Goal: Go to known website: Access a specific website the user already knows

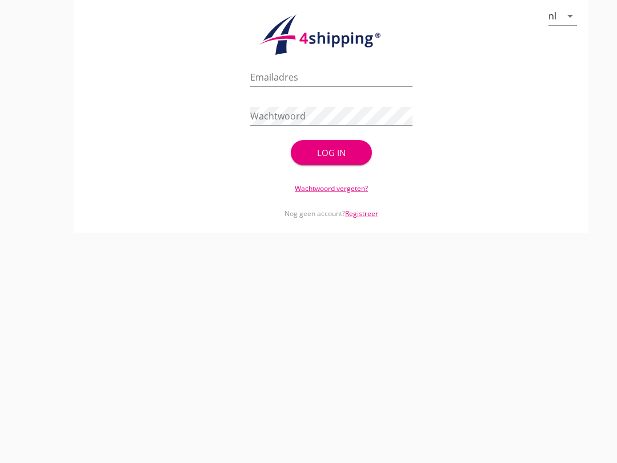
click at [265, 86] on input "Emailadres" at bounding box center [331, 77] width 162 height 18
type input "[EMAIL_ADDRESS][DOMAIN_NAME]"
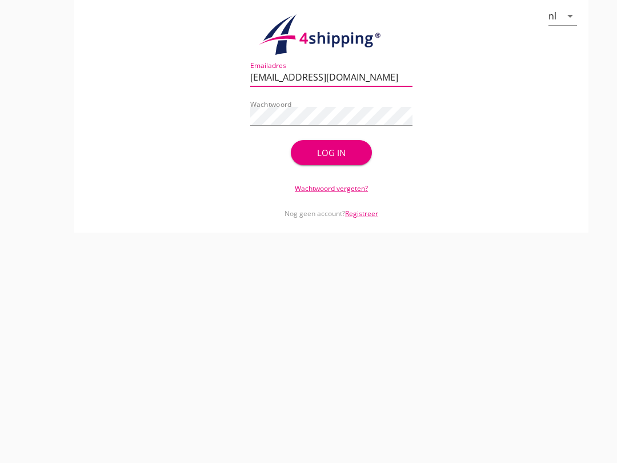
click at [334, 160] on div "Log in" at bounding box center [331, 152] width 45 height 13
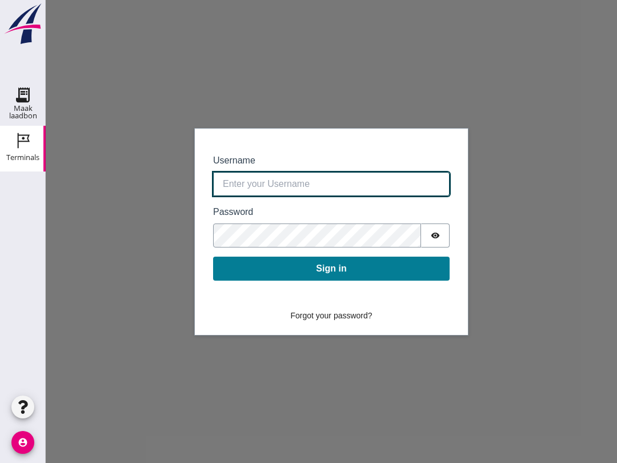
click at [324, 181] on input "Username" at bounding box center [331, 184] width 237 height 24
type input "[EMAIL_ADDRESS][DOMAIN_NAME]"
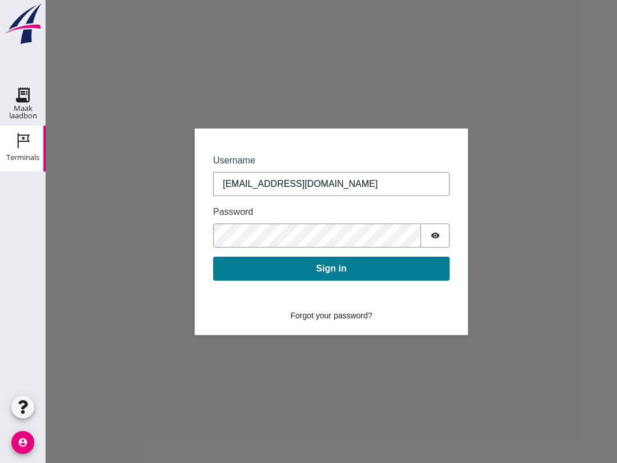
click at [326, 272] on button "Sign in" at bounding box center [331, 269] width 237 height 24
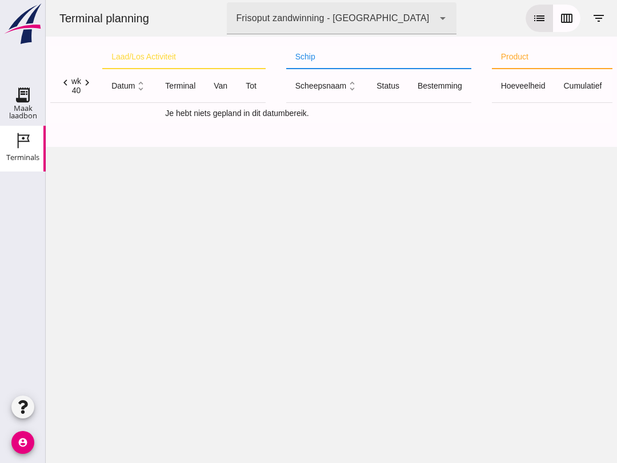
click at [29, 101] on use at bounding box center [23, 95] width 18 height 18
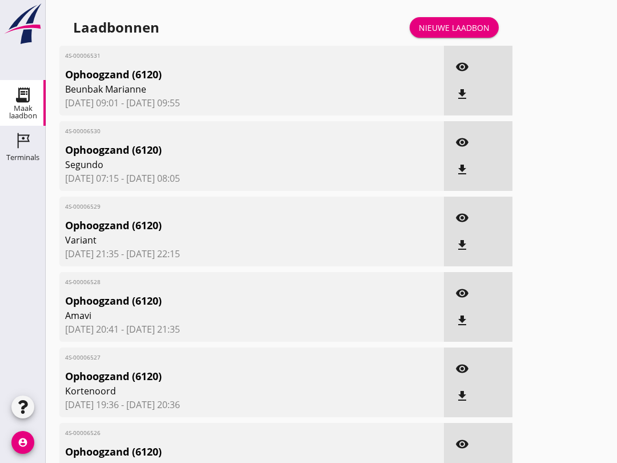
click at [25, 148] on icon "Terminals" at bounding box center [23, 140] width 18 height 18
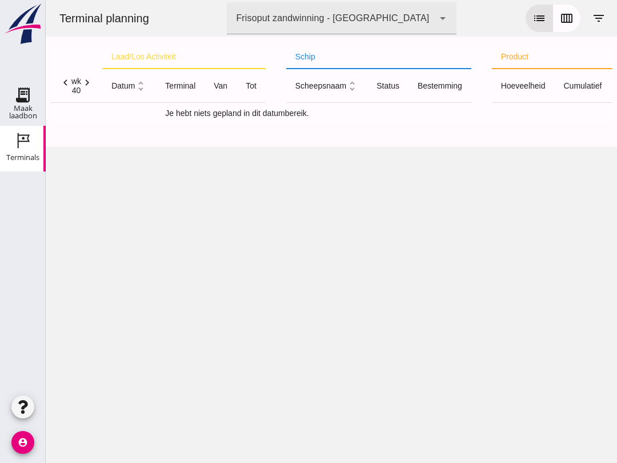
click at [563, 16] on icon "calendar_view_week" at bounding box center [567, 18] width 14 height 14
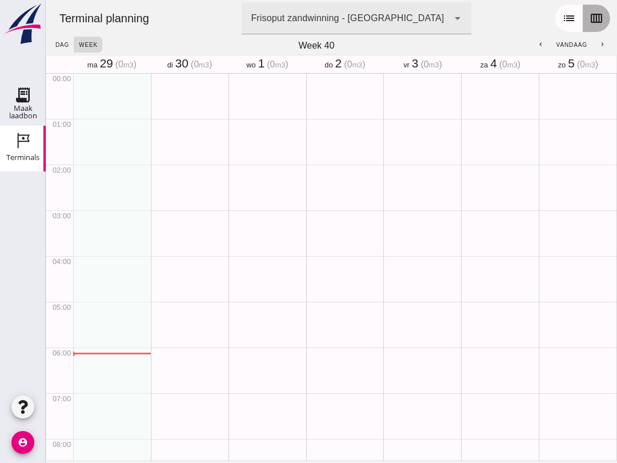
scroll to position [274, 0]
